Goal: Information Seeking & Learning: Learn about a topic

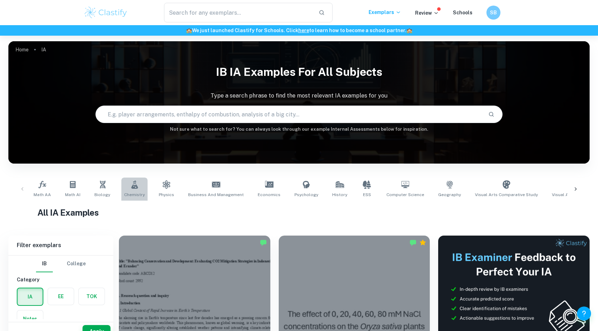
click at [127, 191] on link "Chemistry" at bounding box center [134, 189] width 26 height 23
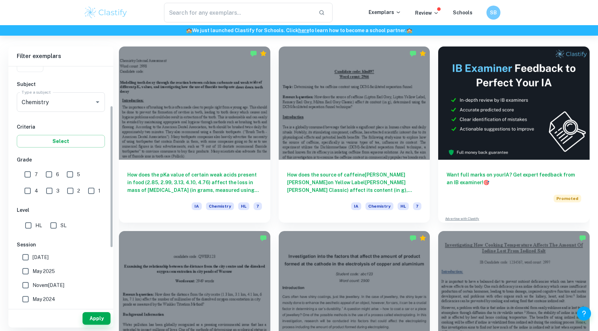
scroll to position [70, 0]
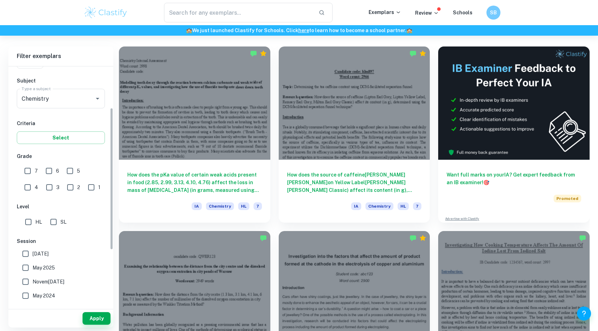
click at [54, 223] on input "SL" at bounding box center [53, 222] width 14 height 14
checkbox input "true"
click at [92, 315] on button "Apply" at bounding box center [97, 318] width 28 height 13
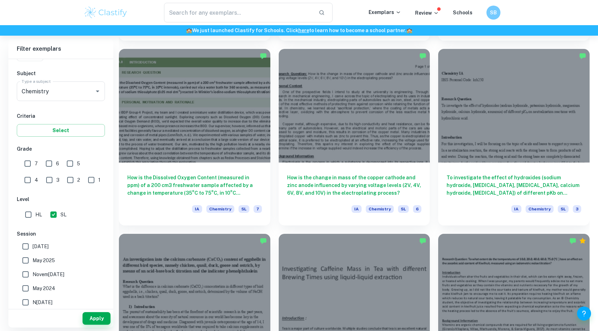
scroll to position [740, 0]
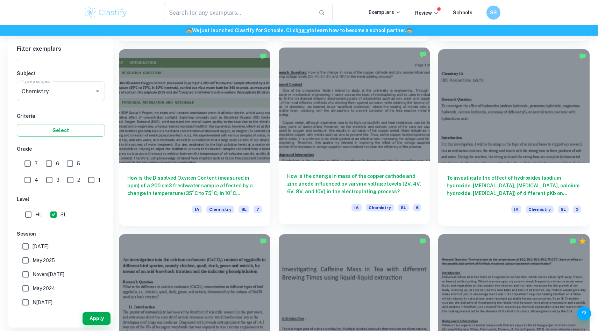
click at [370, 182] on h6 "How is the change in mass of the copper cathode and zinc anode influenced by va…" at bounding box center [354, 183] width 135 height 23
